Goal: Information Seeking & Learning: Learn about a topic

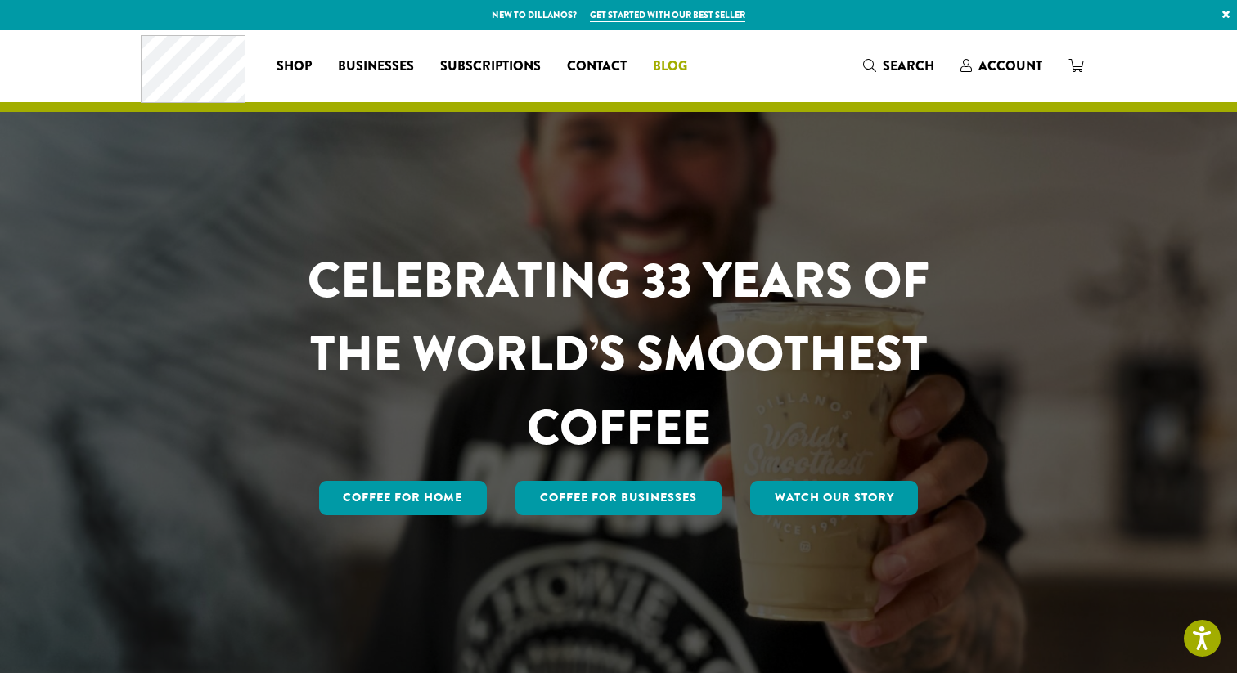
click at [651, 65] on link "Blog" at bounding box center [670, 66] width 61 height 26
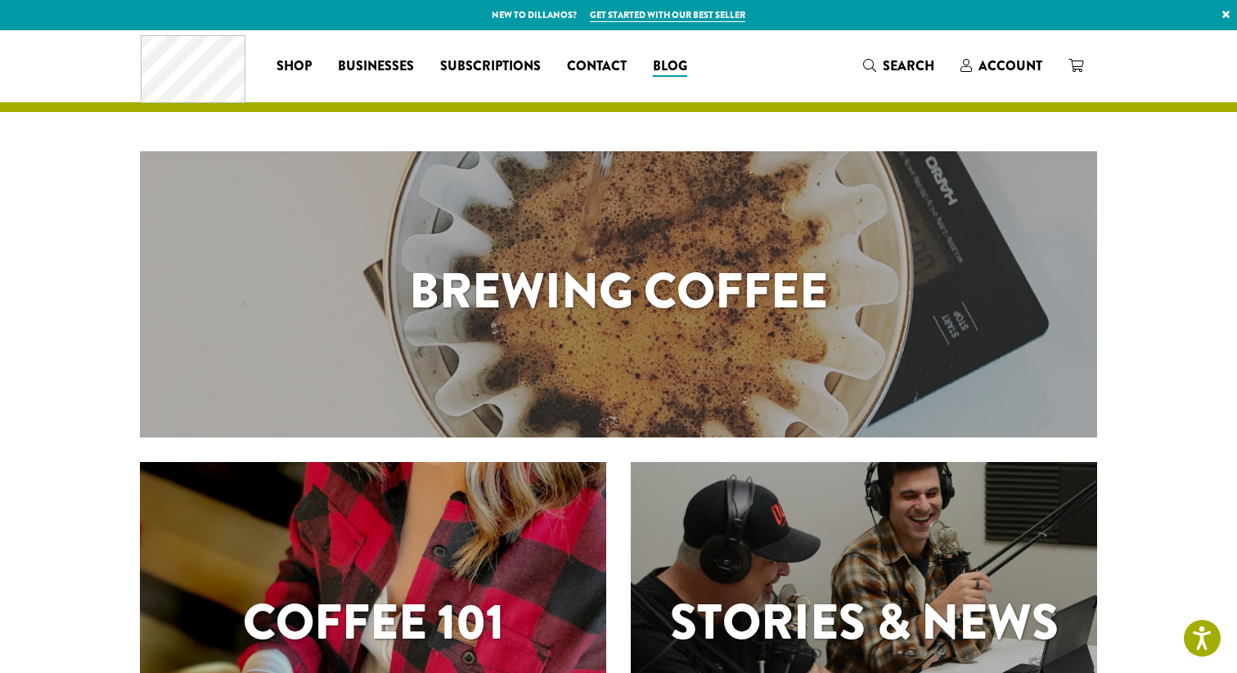
click at [475, 296] on h1 "Brewing Coffee" at bounding box center [618, 291] width 957 height 74
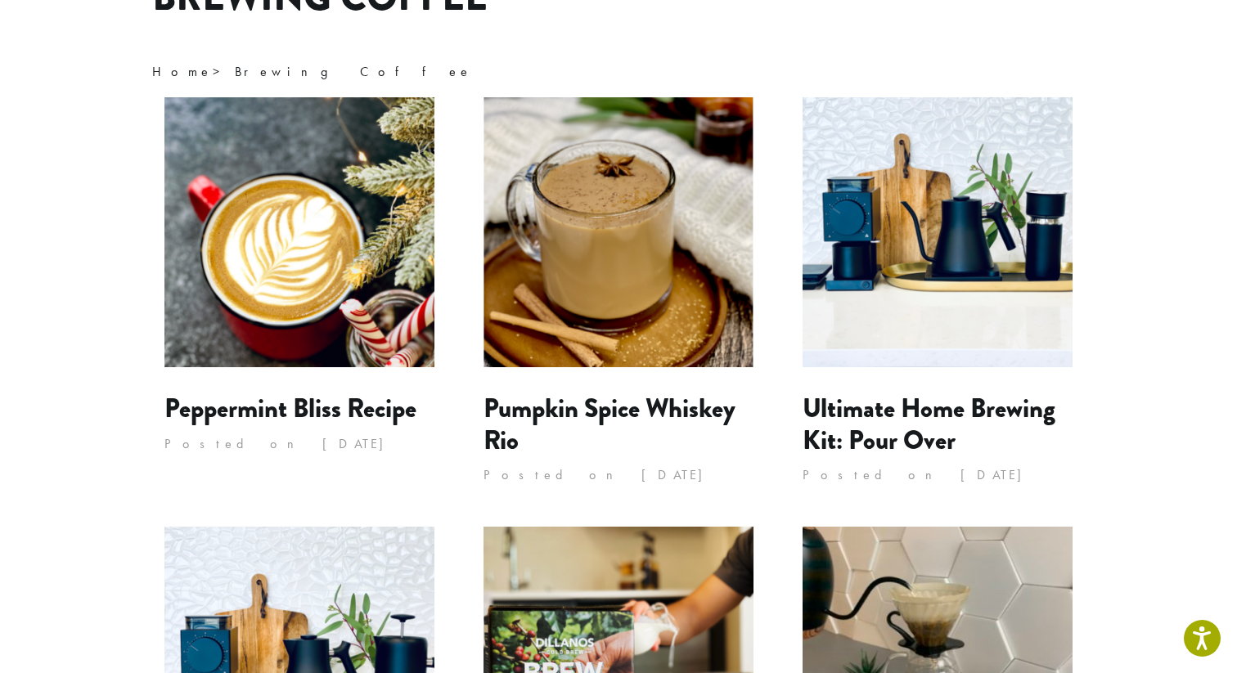
scroll to position [153, 0]
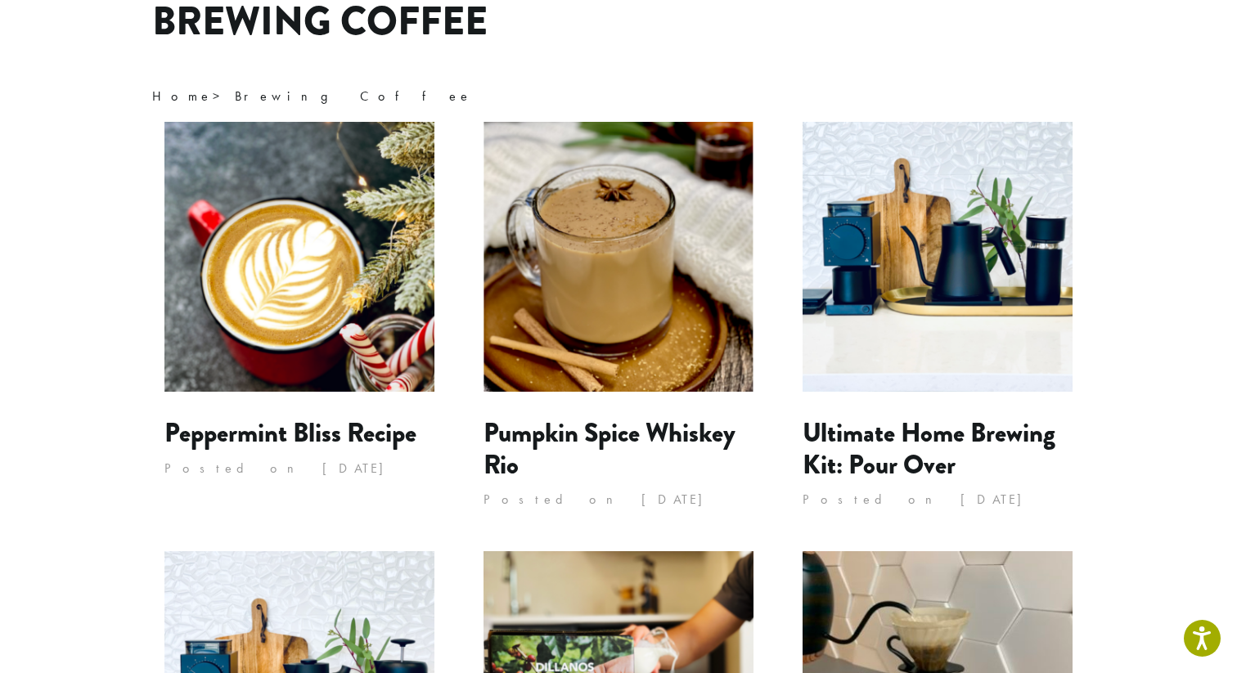
click at [319, 250] on img at bounding box center [299, 257] width 270 height 270
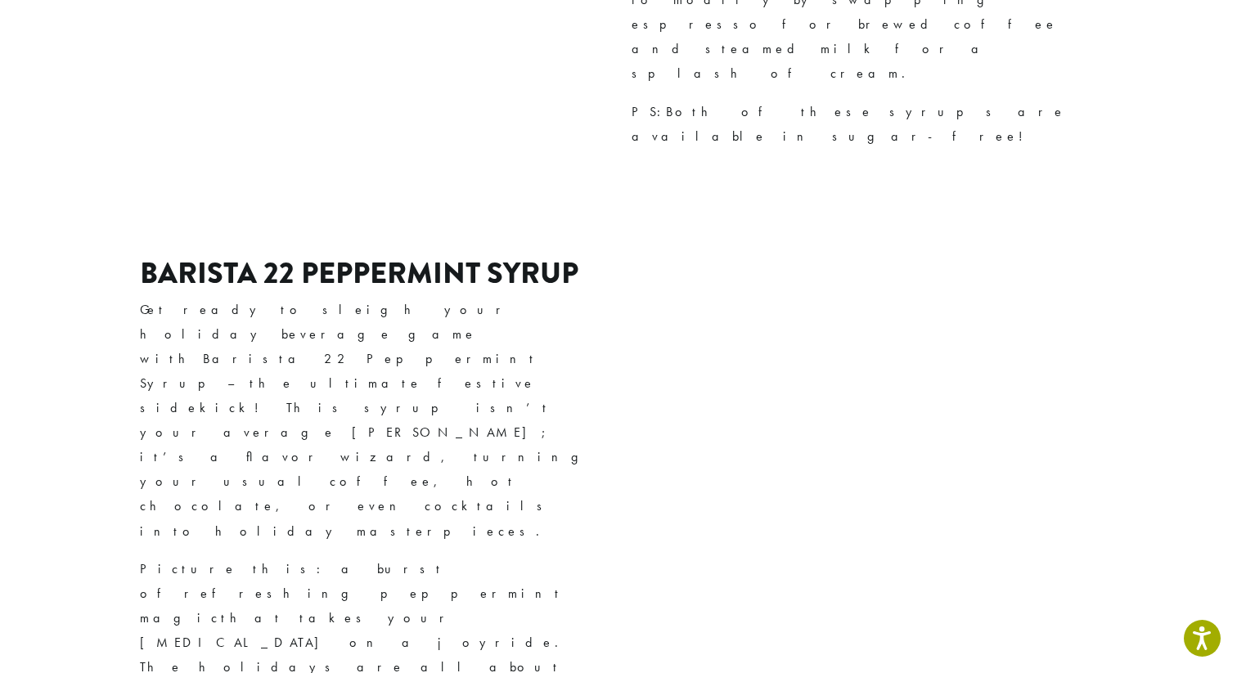
scroll to position [1130, 0]
